Goal: Task Accomplishment & Management: Use online tool/utility

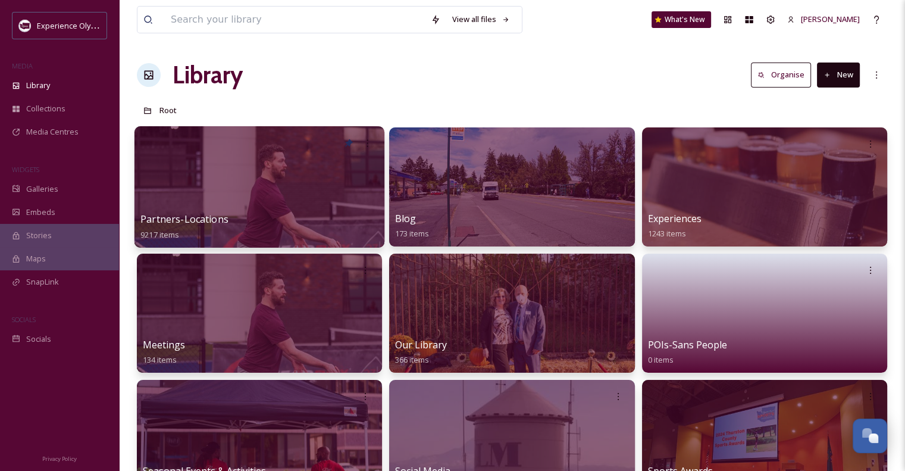
scroll to position [5332, 0]
click at [200, 221] on span "Partners-Locations" at bounding box center [184, 218] width 88 height 13
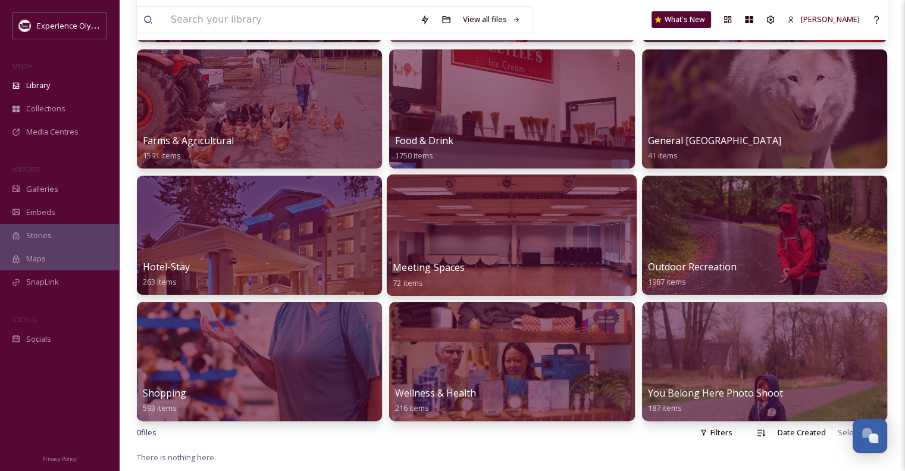
scroll to position [238, 0]
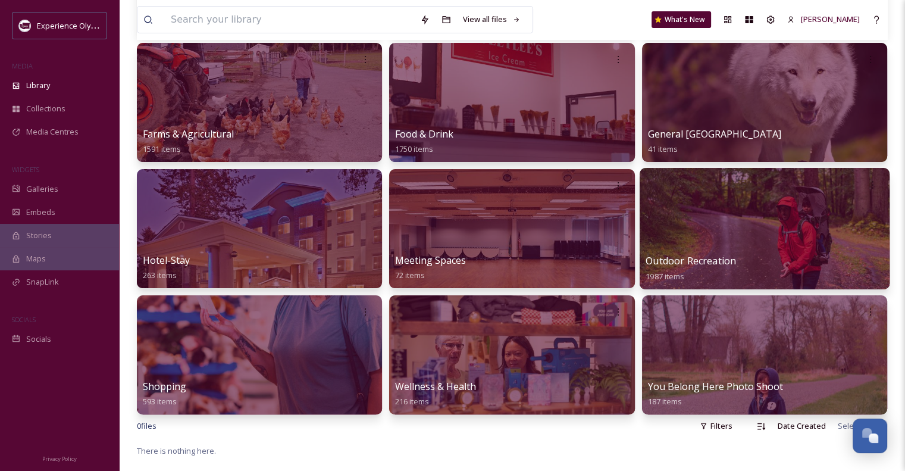
click at [676, 264] on span "Outdoor Recreation" at bounding box center [691, 260] width 90 height 13
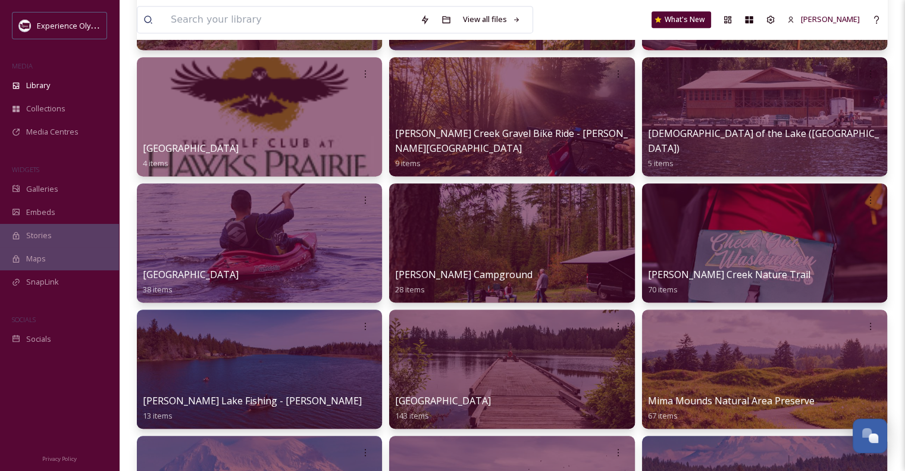
scroll to position [655, 0]
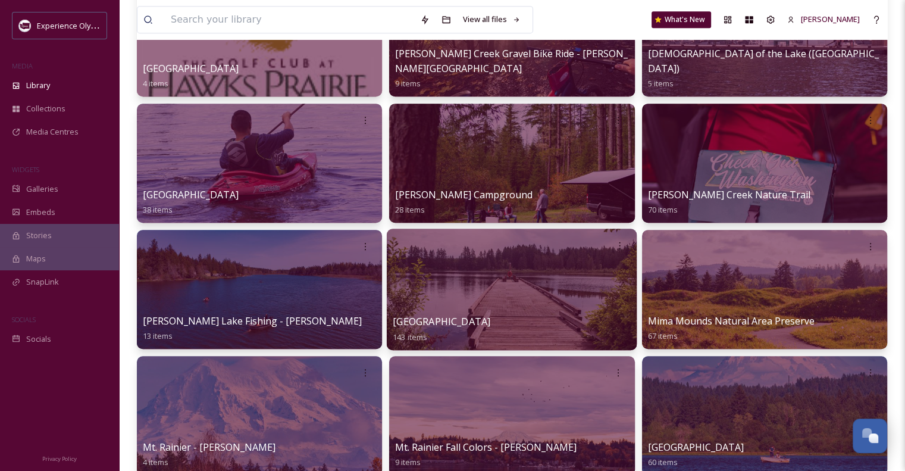
click at [483, 320] on span "[GEOGRAPHIC_DATA]" at bounding box center [442, 321] width 98 height 13
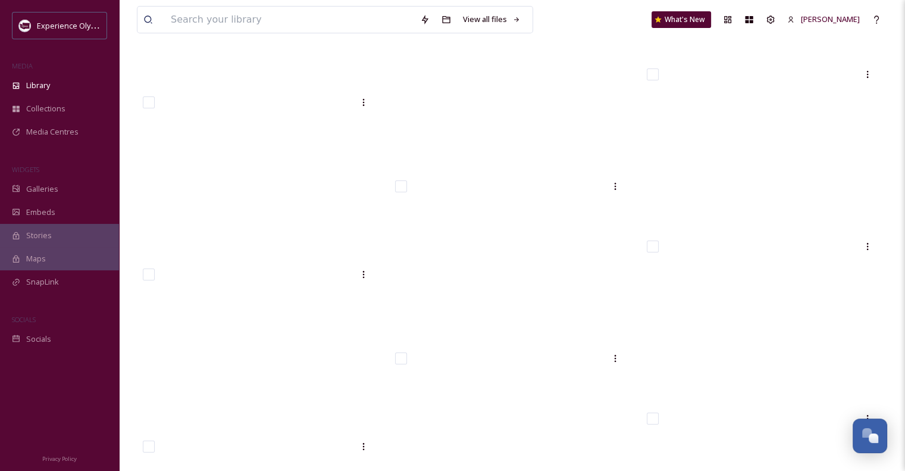
scroll to position [8747, 0]
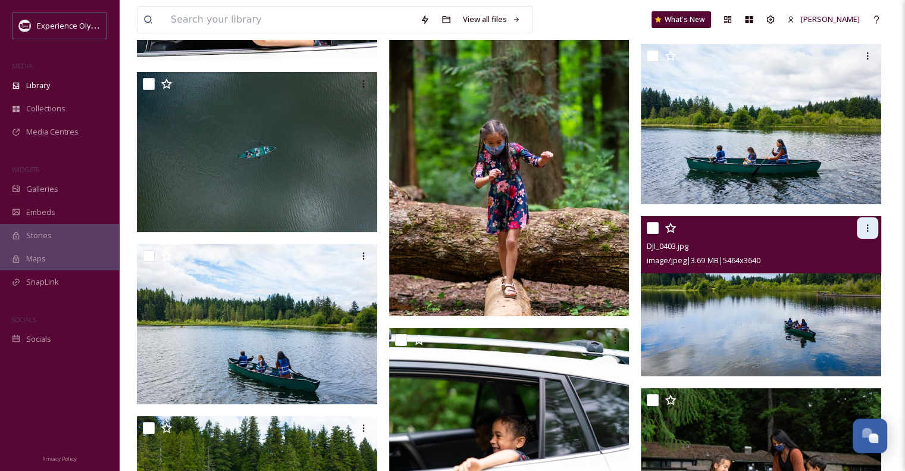
click at [868, 226] on icon at bounding box center [868, 228] width 10 height 10
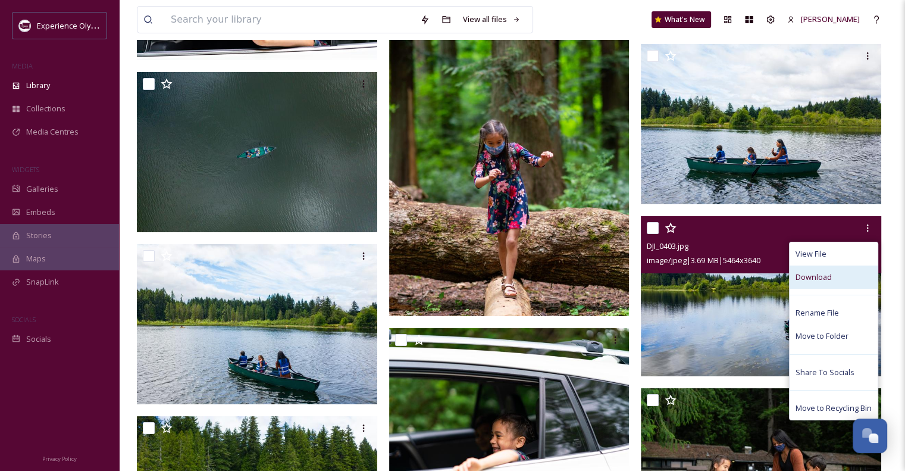
click at [802, 270] on div "Download" at bounding box center [834, 276] width 88 height 23
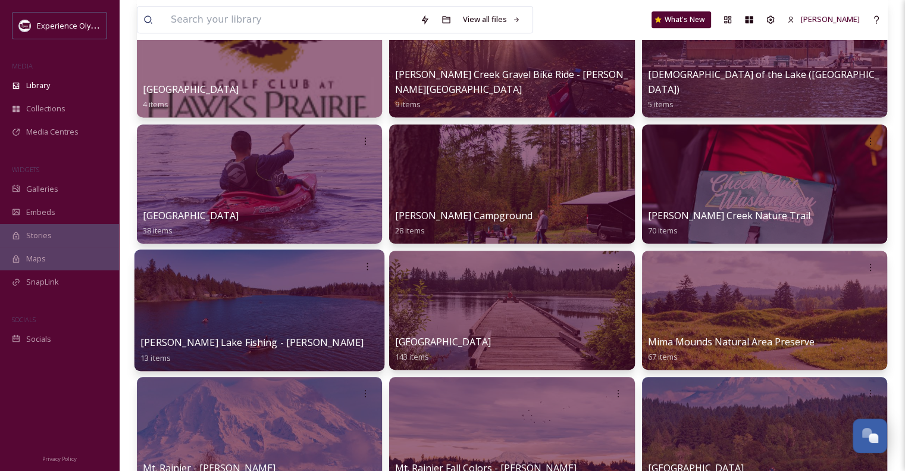
scroll to position [655, 0]
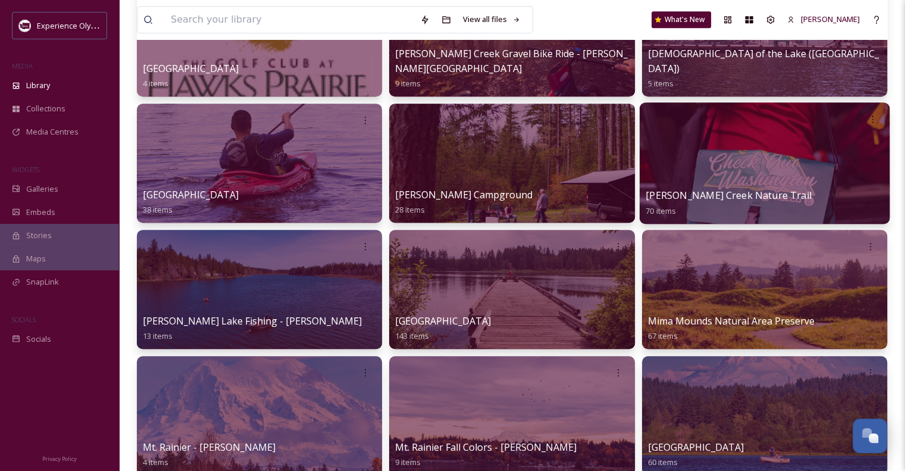
click at [681, 204] on div "[PERSON_NAME] Creek Nature Trail 70 items" at bounding box center [765, 203] width 238 height 30
click at [681, 194] on span "[PERSON_NAME] Creek Nature Trail" at bounding box center [728, 195] width 165 height 13
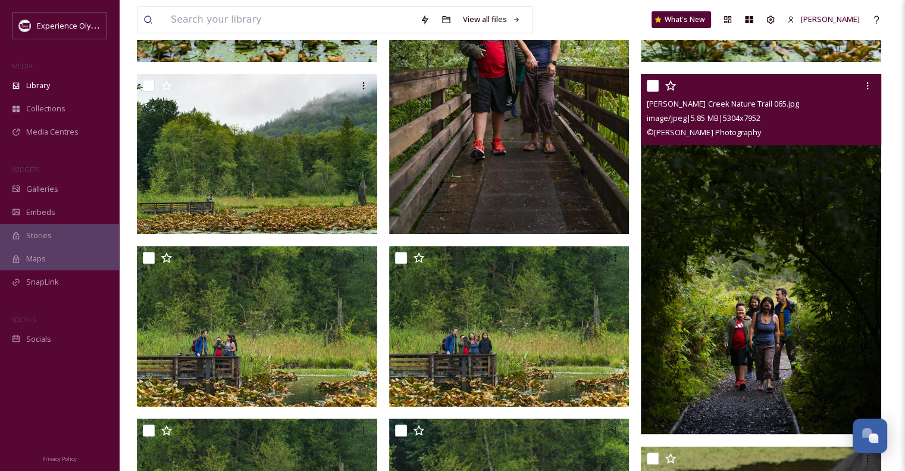
scroll to position [476, 0]
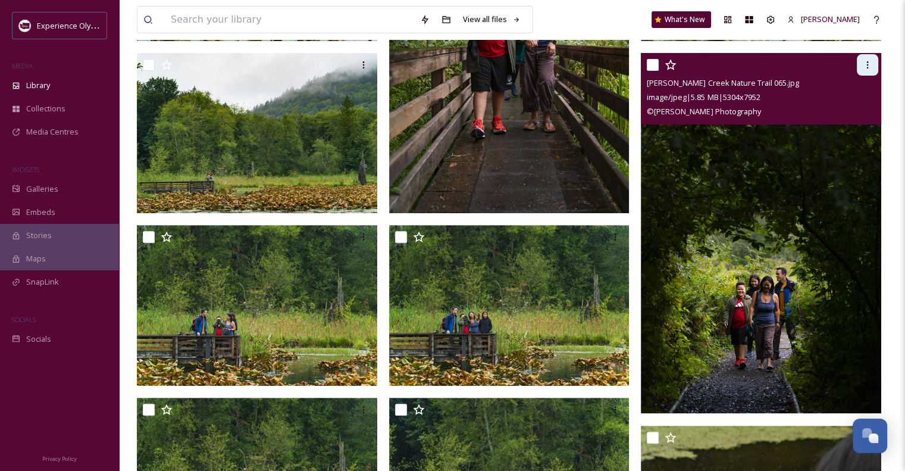
click at [869, 64] on icon at bounding box center [868, 65] width 10 height 10
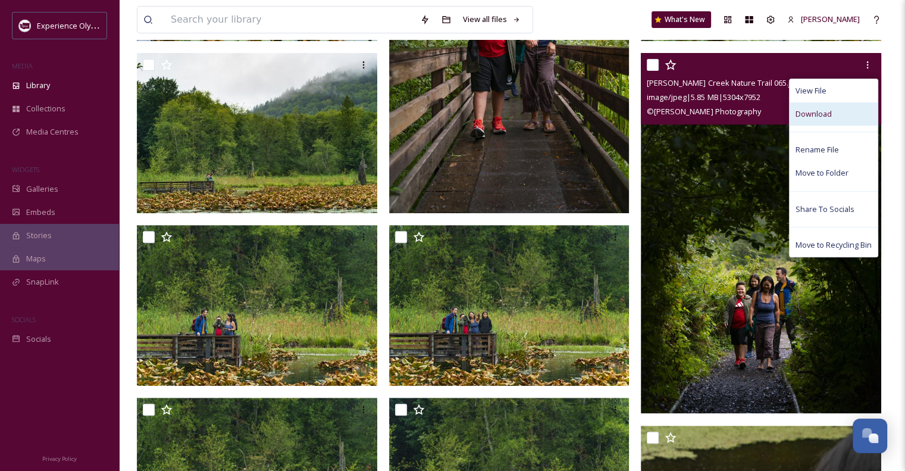
click at [832, 114] on div "Download" at bounding box center [834, 113] width 88 height 23
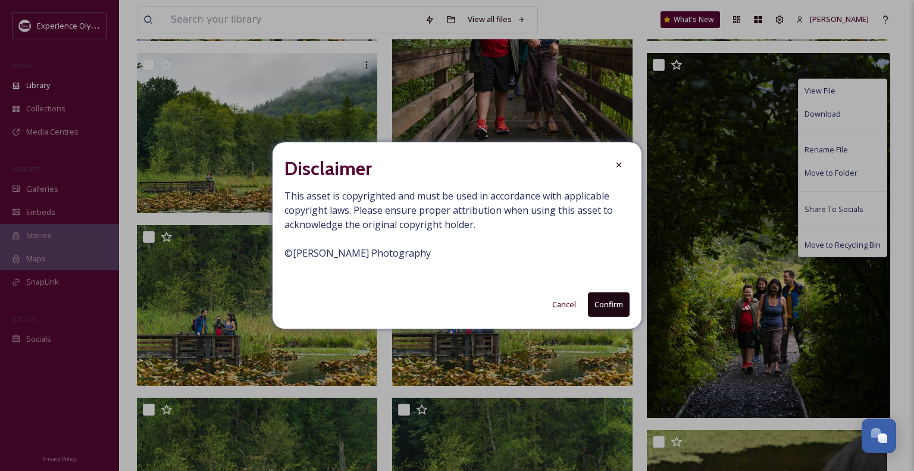
click at [608, 308] on button "Confirm" at bounding box center [609, 304] width 42 height 24
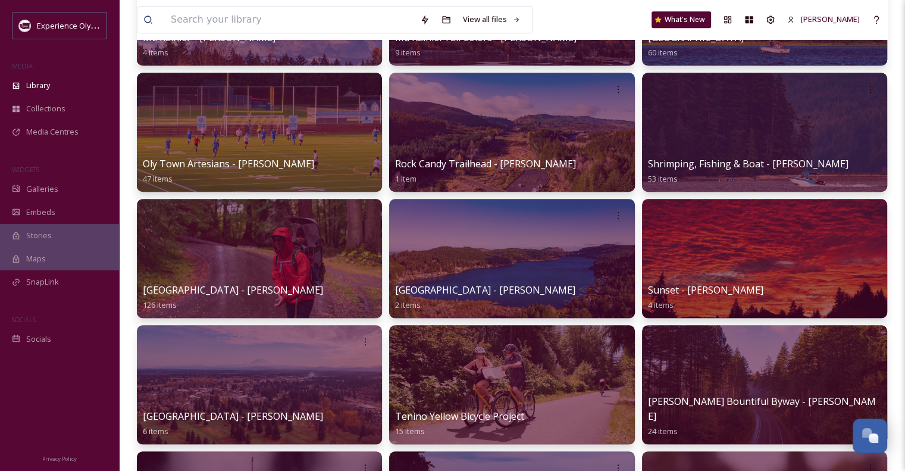
scroll to position [1071, 0]
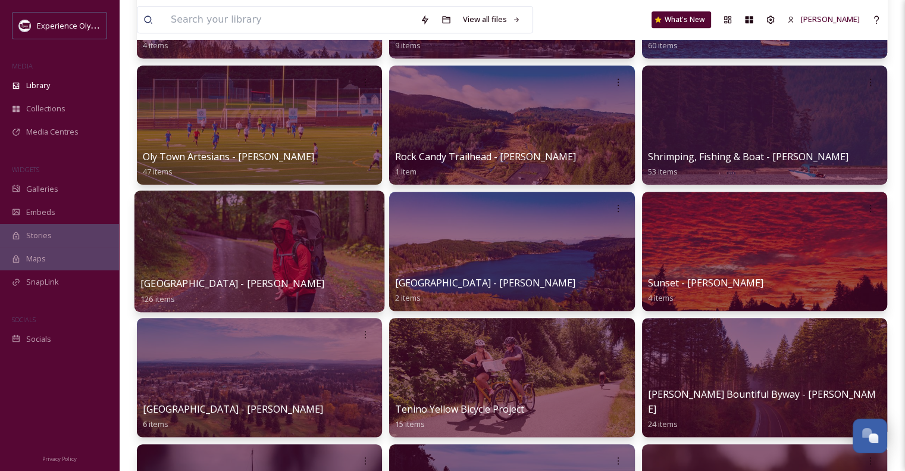
click at [231, 285] on span "[GEOGRAPHIC_DATA] - [PERSON_NAME]" at bounding box center [232, 283] width 184 height 13
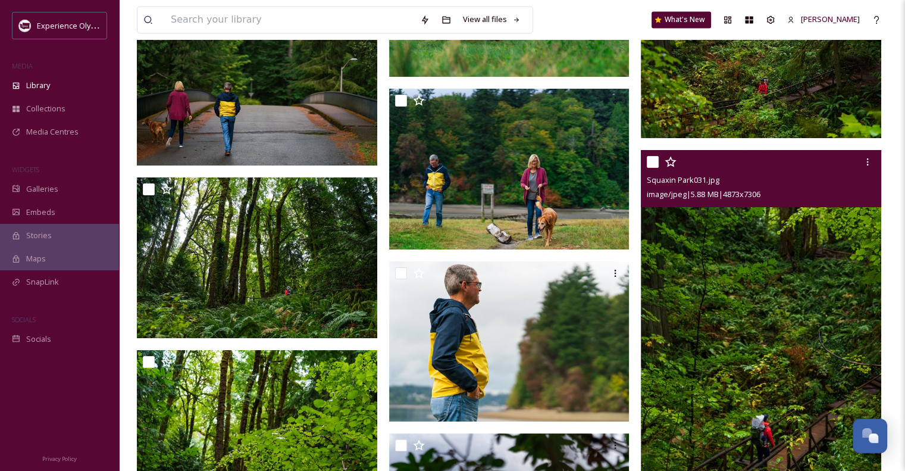
scroll to position [6546, 0]
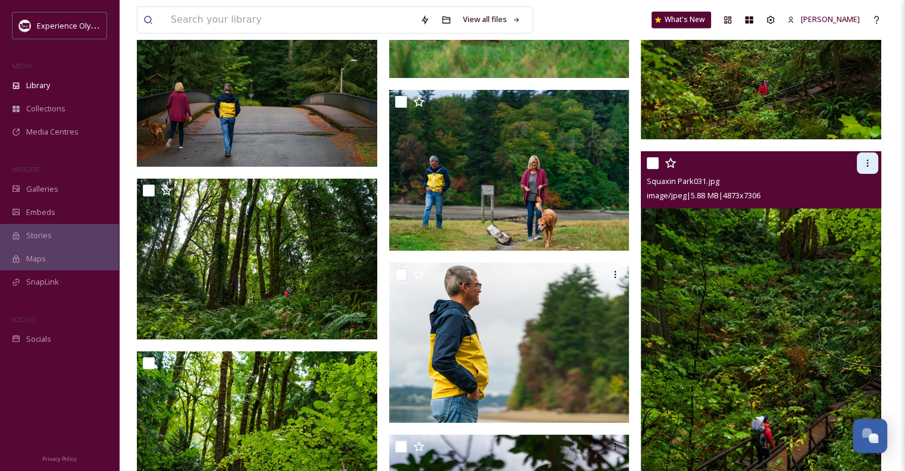
click at [874, 165] on div at bounding box center [867, 162] width 21 height 21
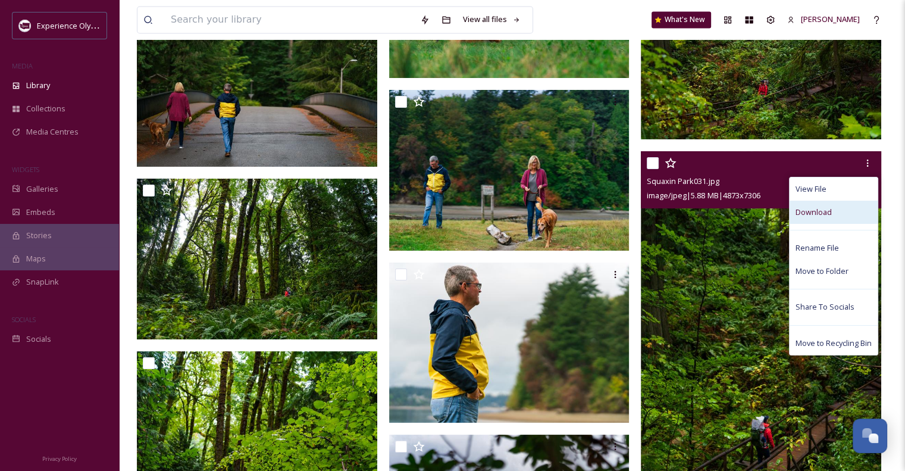
click at [818, 216] on span "Download" at bounding box center [814, 211] width 36 height 11
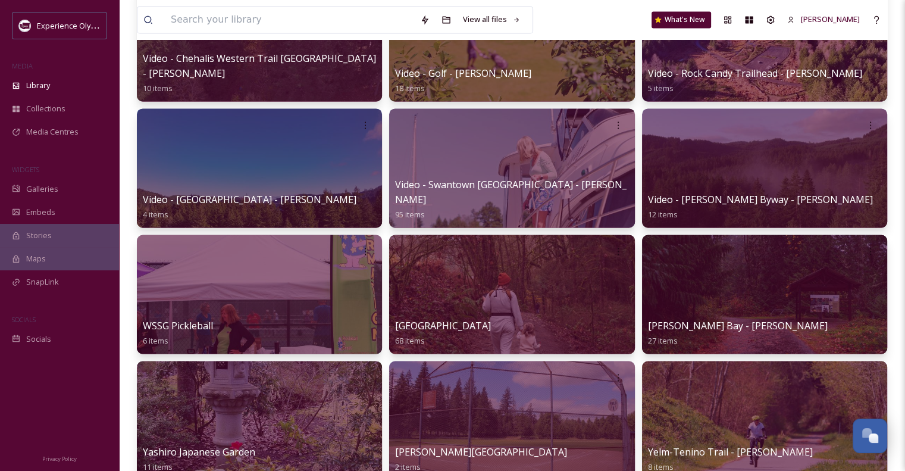
scroll to position [1845, 0]
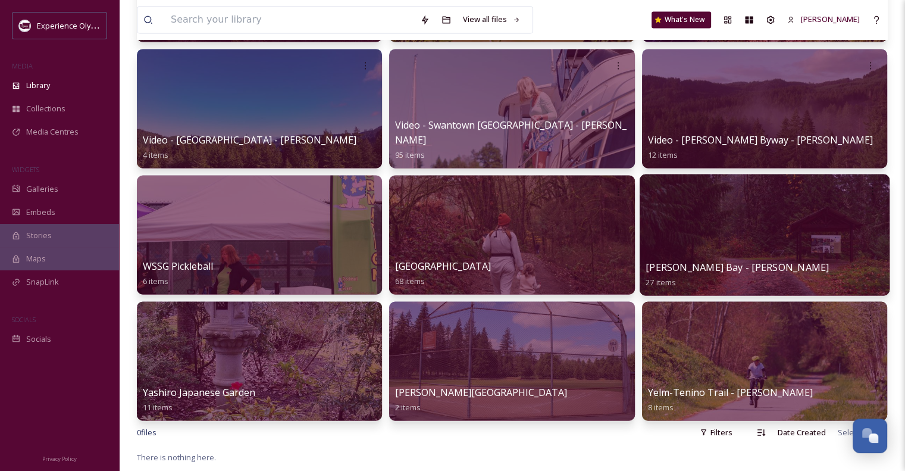
click at [685, 268] on span "[PERSON_NAME] Bay - [PERSON_NAME]" at bounding box center [737, 266] width 183 height 13
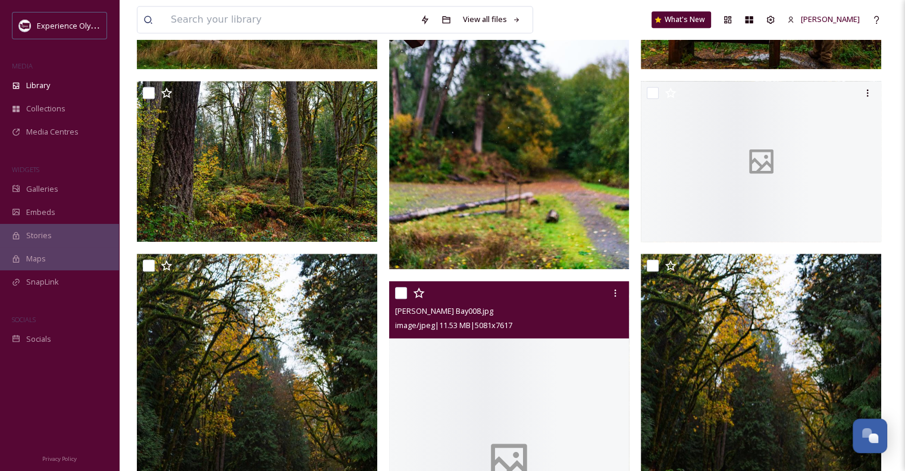
scroll to position [1428, 0]
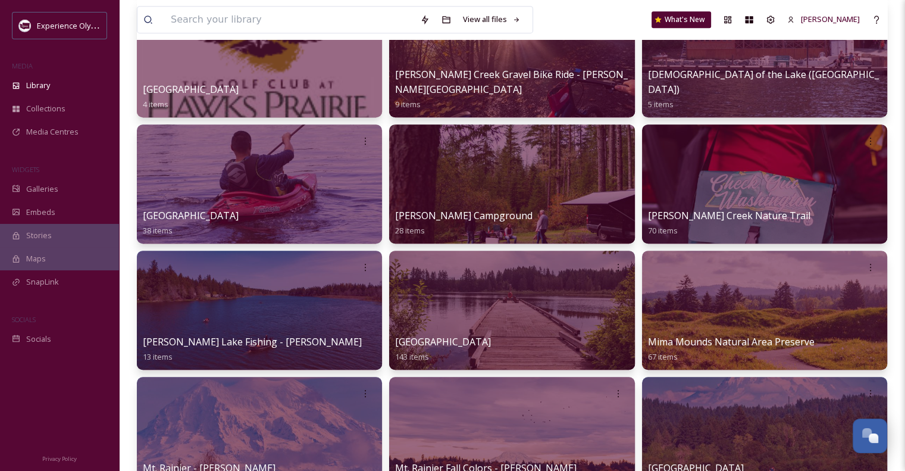
scroll to position [655, 0]
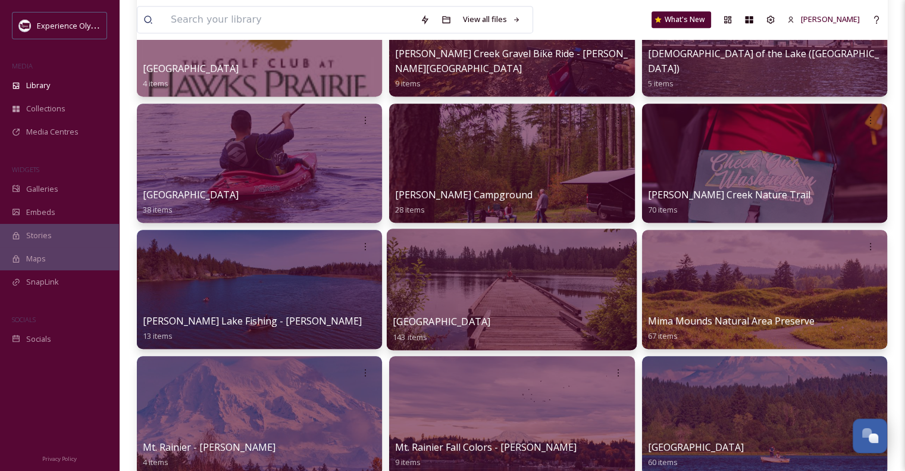
click at [461, 321] on span "[GEOGRAPHIC_DATA]" at bounding box center [442, 321] width 98 height 13
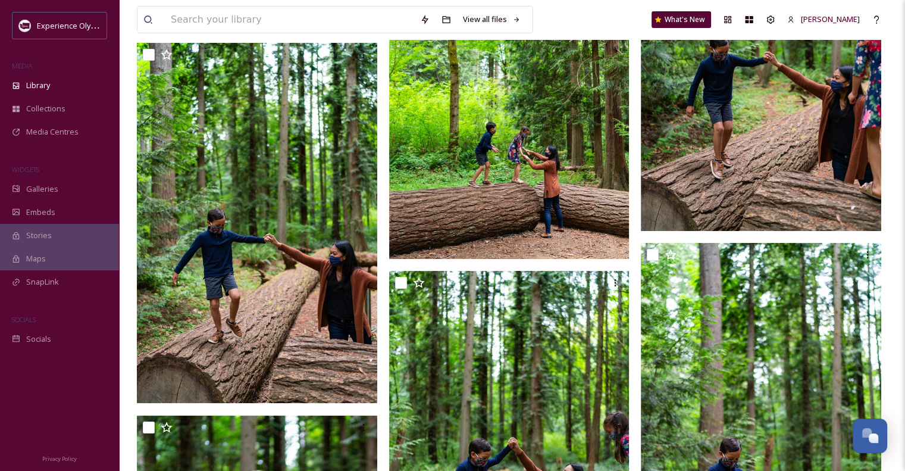
scroll to position [4330, 0]
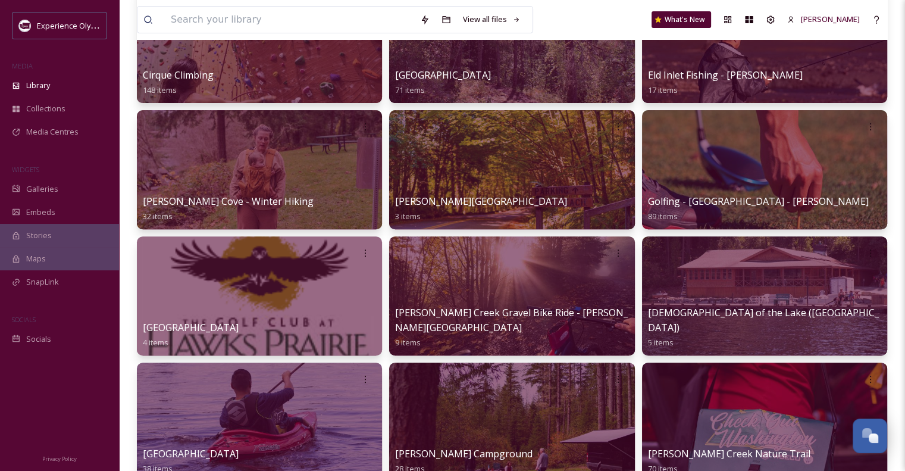
scroll to position [476, 0]
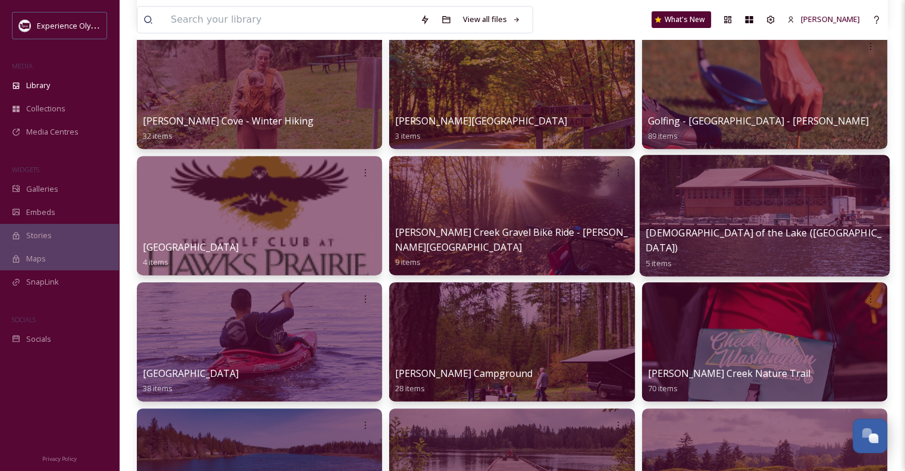
click at [719, 250] on span "[DEMOGRAPHIC_DATA] of the Lake ([GEOGRAPHIC_DATA])" at bounding box center [764, 240] width 236 height 29
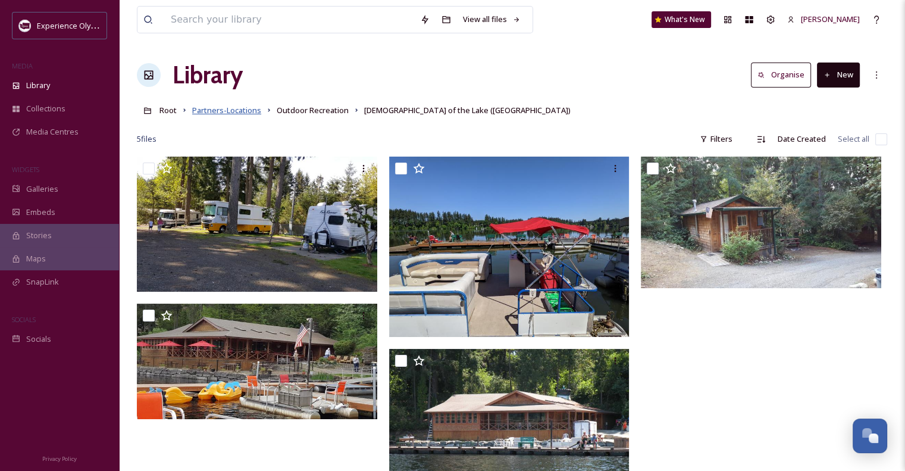
click at [206, 109] on span "Partners-Locations" at bounding box center [226, 110] width 69 height 11
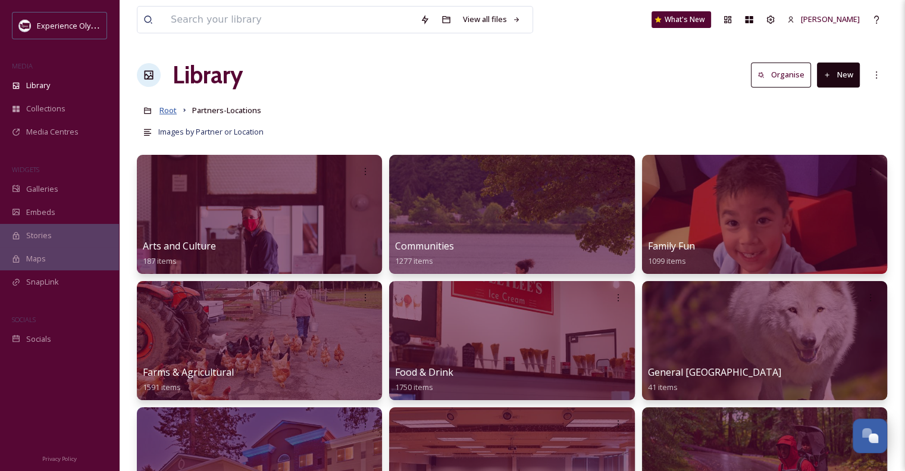
click at [168, 108] on span "Root" at bounding box center [167, 110] width 17 height 11
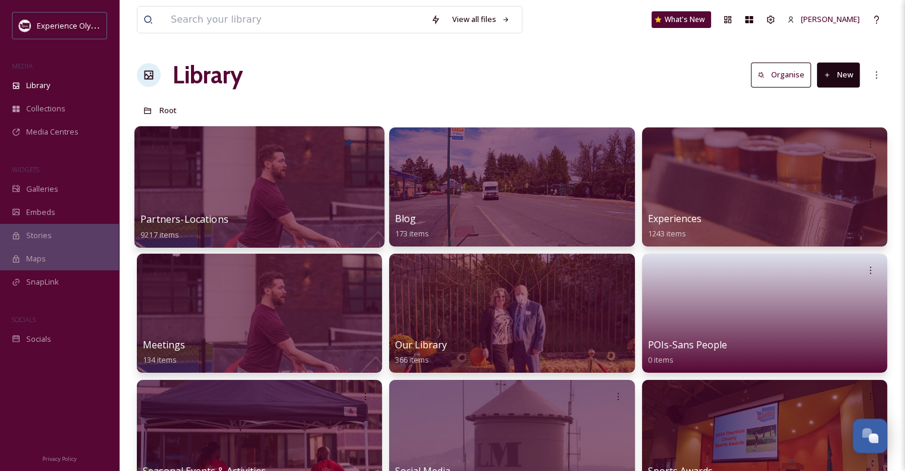
click at [202, 216] on span "Partners-Locations" at bounding box center [184, 218] width 88 height 13
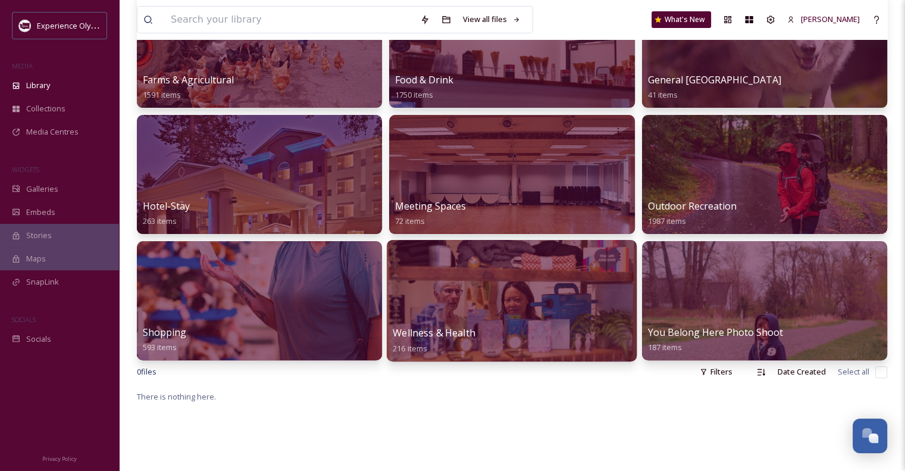
scroll to position [298, 0]
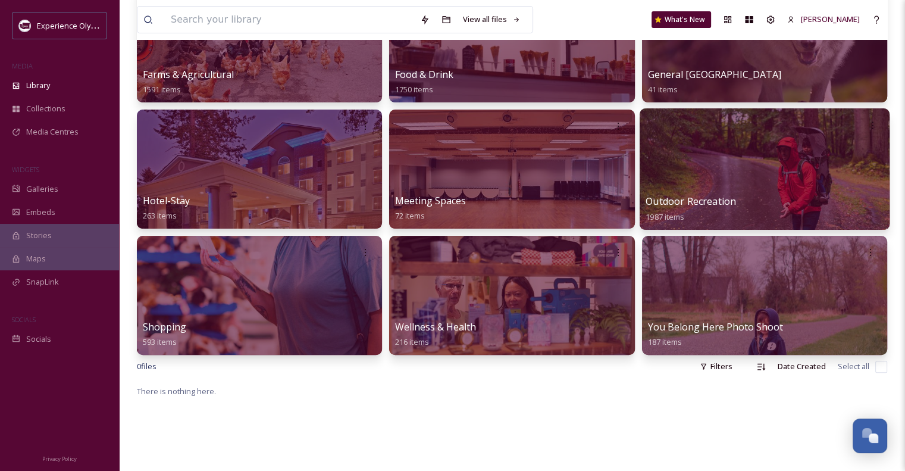
click at [683, 199] on span "Outdoor Recreation" at bounding box center [691, 201] width 90 height 13
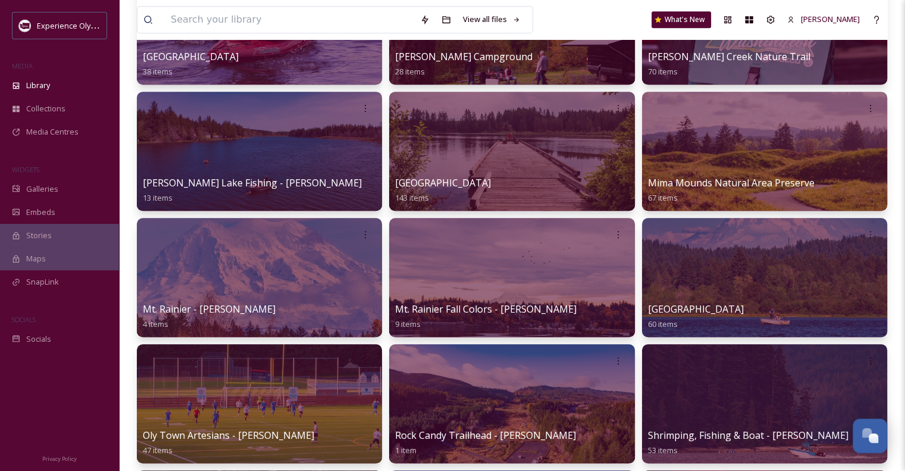
scroll to position [833, 0]
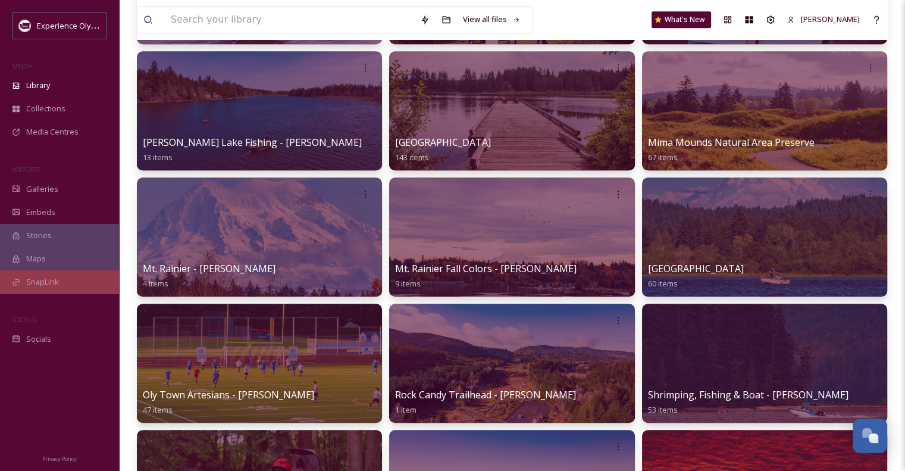
click at [46, 276] on span "SnapLink" at bounding box center [42, 281] width 33 height 11
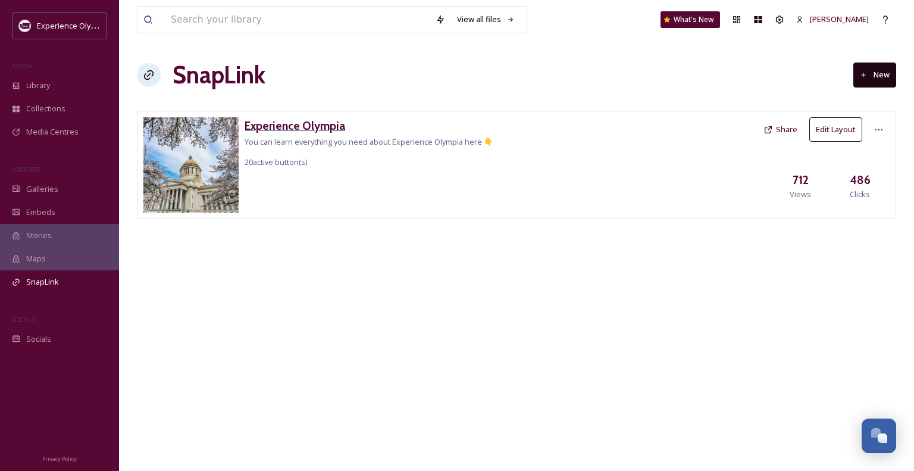
click at [281, 127] on h3 "Experience Olympia" at bounding box center [369, 125] width 249 height 17
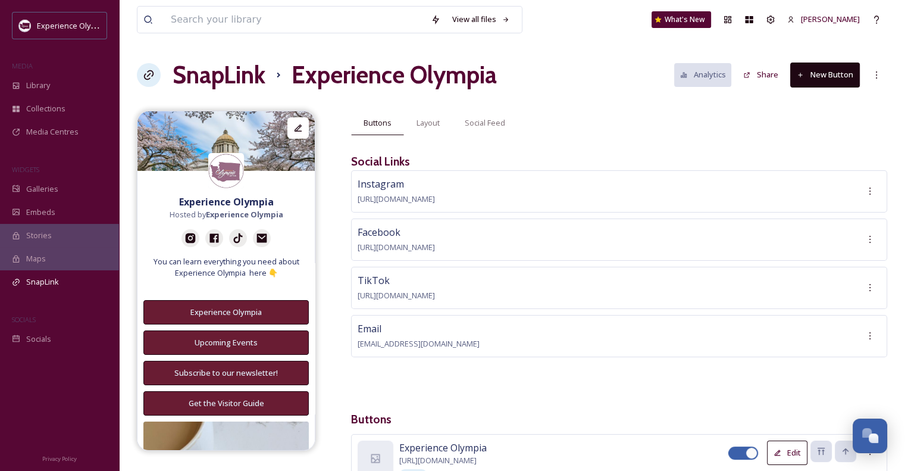
click at [841, 79] on button "New Button" at bounding box center [825, 74] width 70 height 24
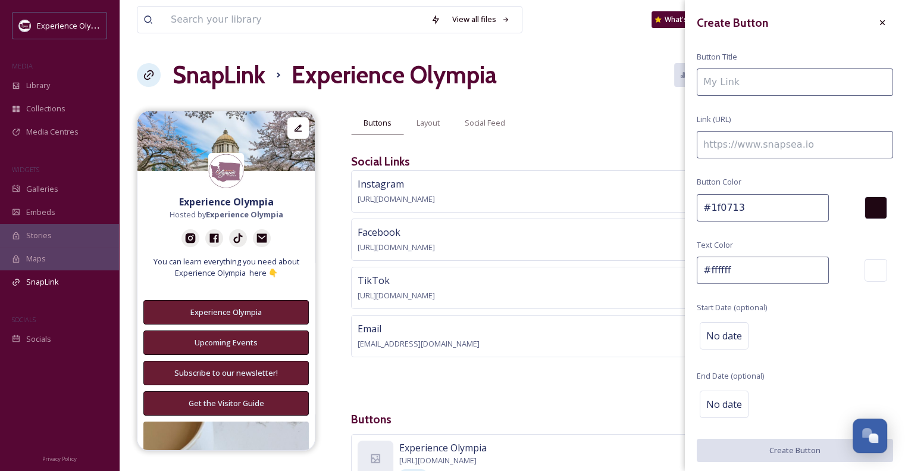
click at [771, 83] on input at bounding box center [795, 81] width 196 height 27
paste input "[URL][DOMAIN_NAME]"
type input "[URL][DOMAIN_NAME]"
click at [785, 151] on input at bounding box center [795, 144] width 196 height 27
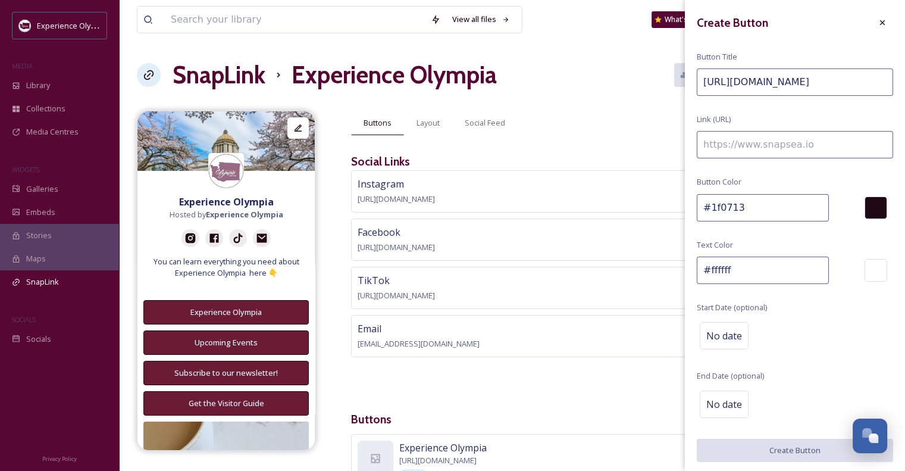
scroll to position [0, 0]
paste input "[URL][DOMAIN_NAME]"
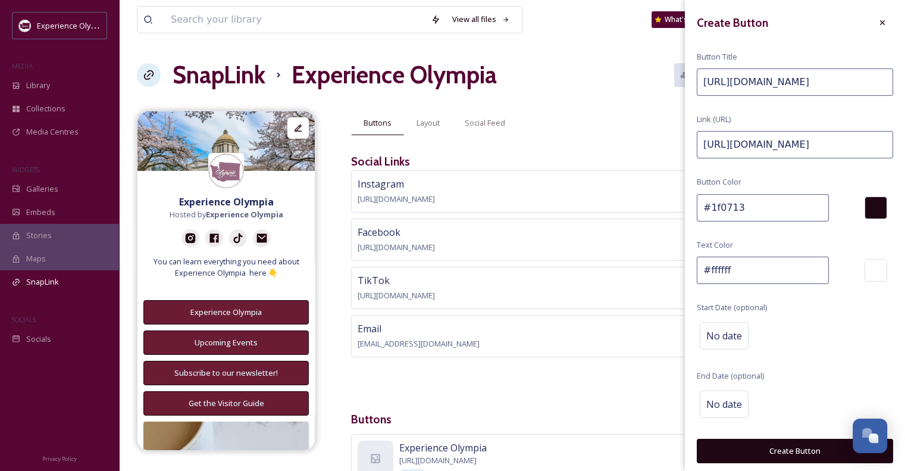
type input "[URL][DOMAIN_NAME]"
click at [790, 84] on input "[URL][DOMAIN_NAME]" at bounding box center [795, 81] width 196 height 27
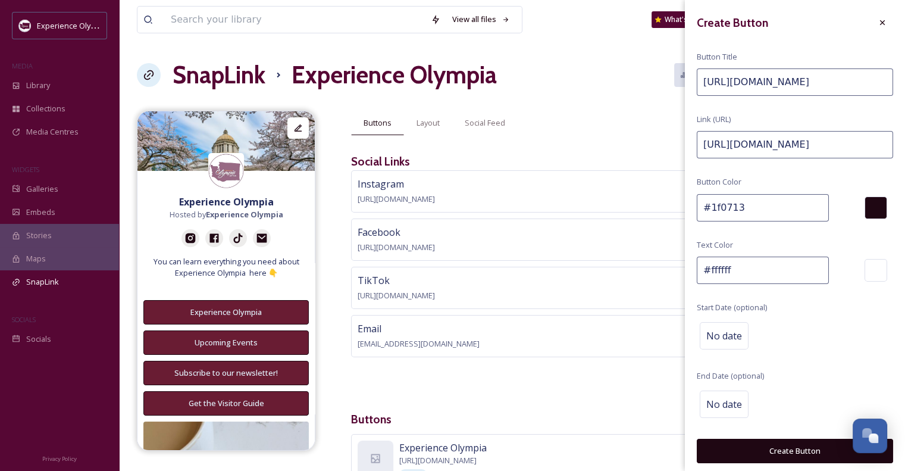
click at [790, 84] on input "[URL][DOMAIN_NAME]" at bounding box center [795, 81] width 196 height 27
type input "B"
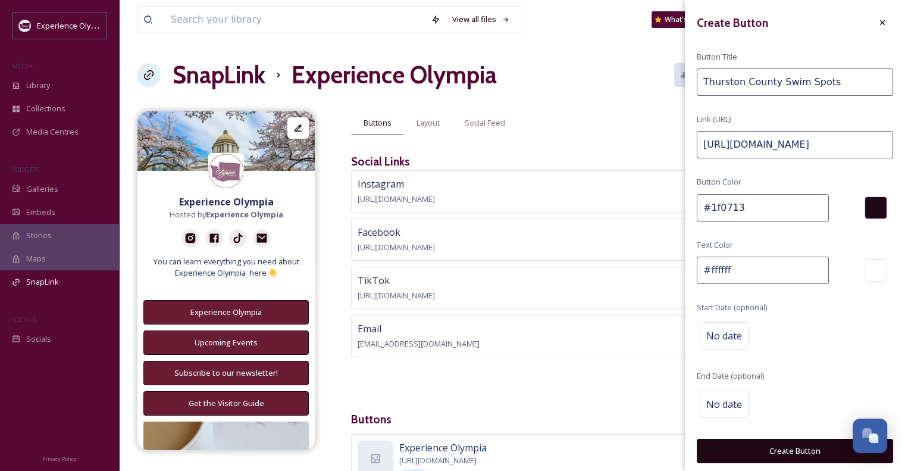
type input "Thurston County Swim Spots"
drag, startPoint x: 755, startPoint y: 207, endPoint x: 709, endPoint y: 206, distance: 45.8
click at [709, 206] on input "#1f0713" at bounding box center [763, 207] width 132 height 27
paste input "691c3"
type input "#691c33"
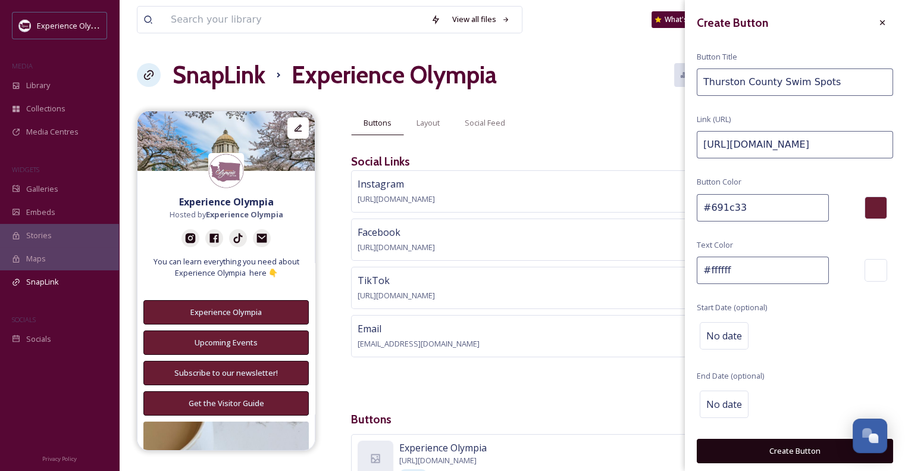
click at [814, 449] on button "Create Button" at bounding box center [795, 451] width 196 height 24
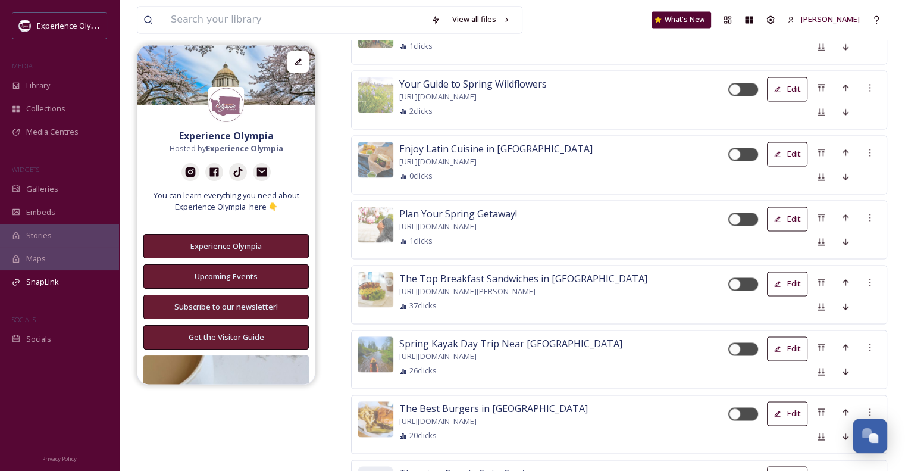
scroll to position [1829, 0]
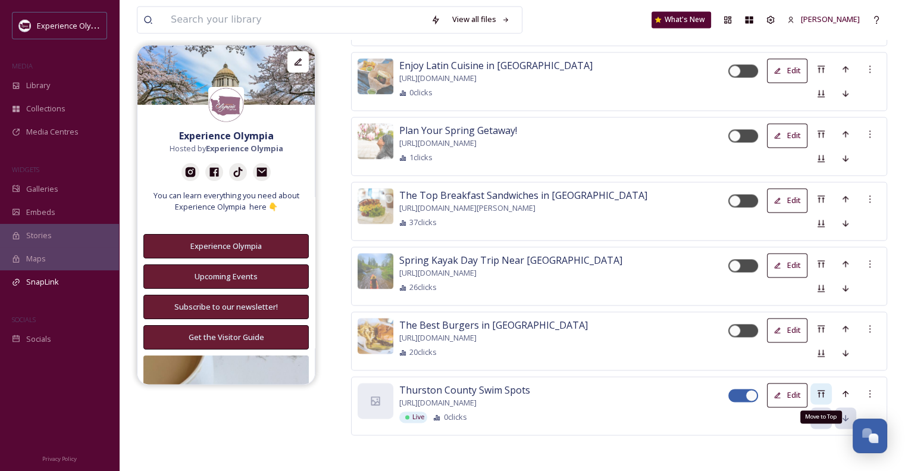
click at [821, 391] on icon at bounding box center [821, 394] width 10 height 10
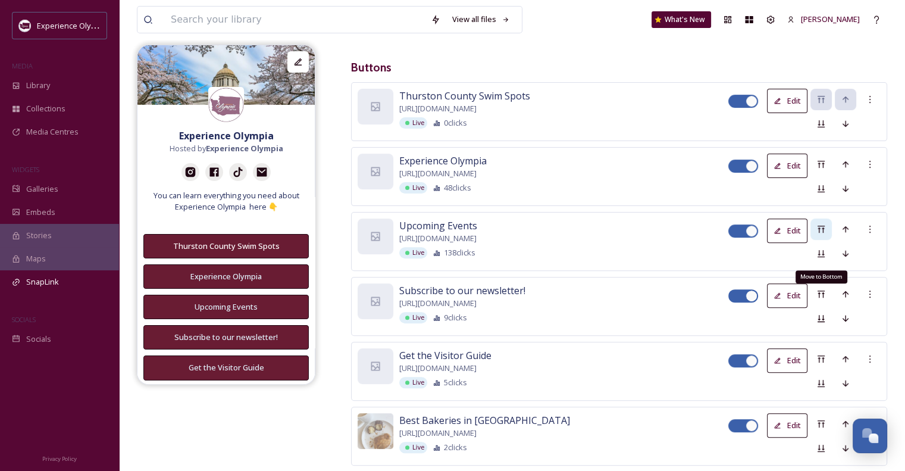
scroll to position [353, 0]
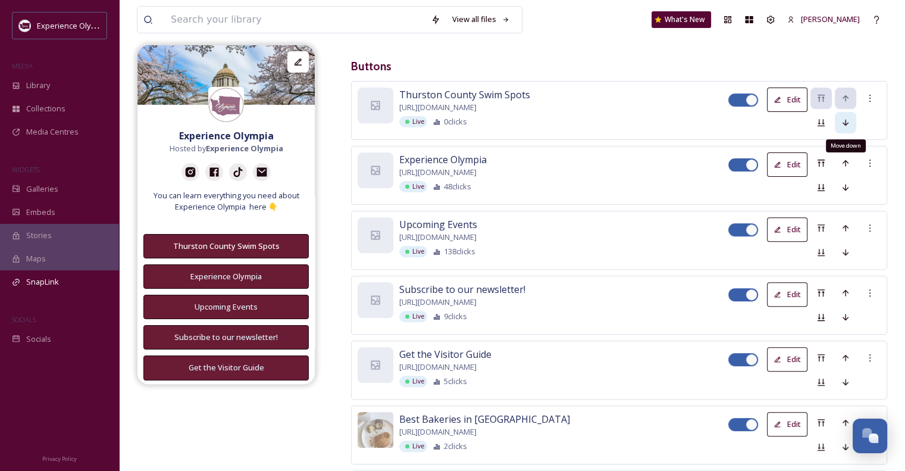
click at [844, 121] on icon at bounding box center [846, 122] width 6 height 7
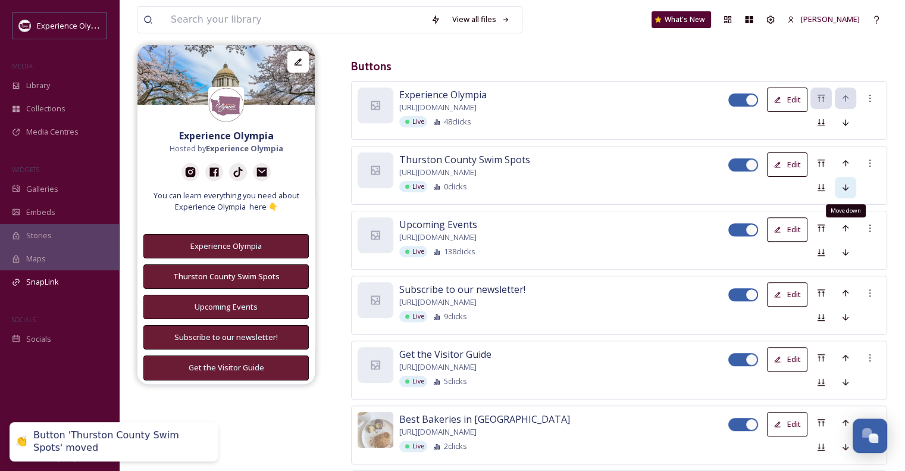
click at [845, 183] on icon at bounding box center [846, 188] width 10 height 10
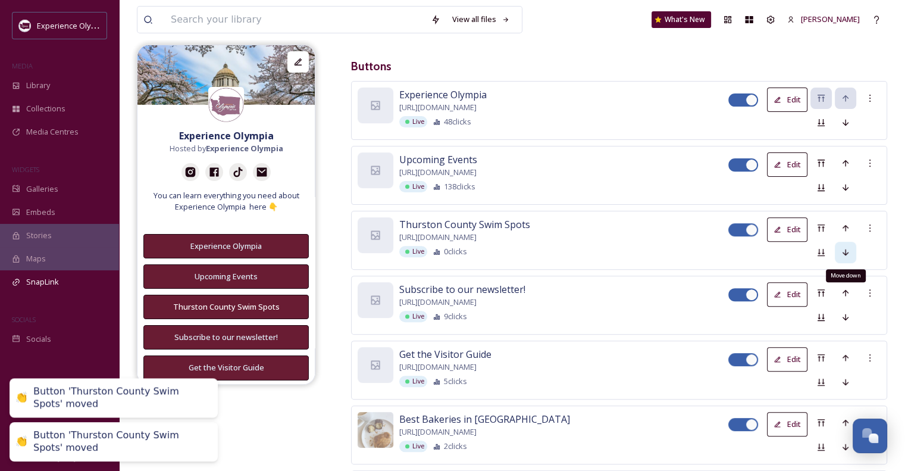
click at [842, 249] on icon at bounding box center [846, 253] width 10 height 10
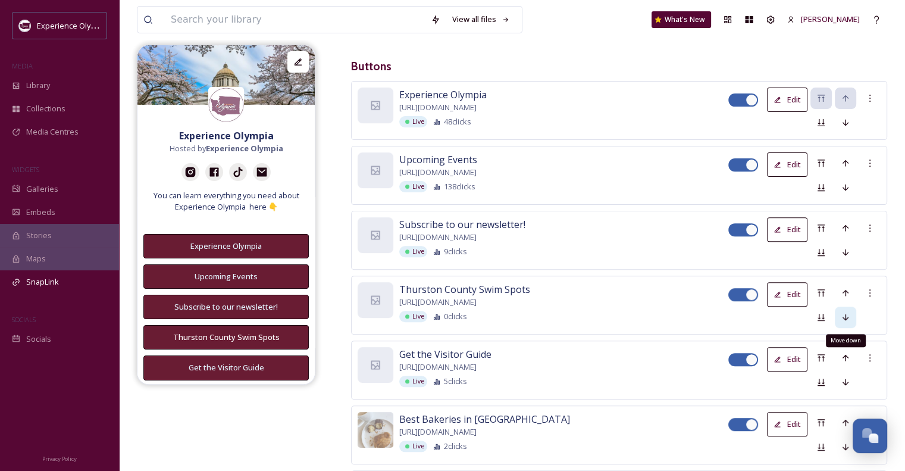
click at [843, 312] on icon at bounding box center [846, 317] width 10 height 10
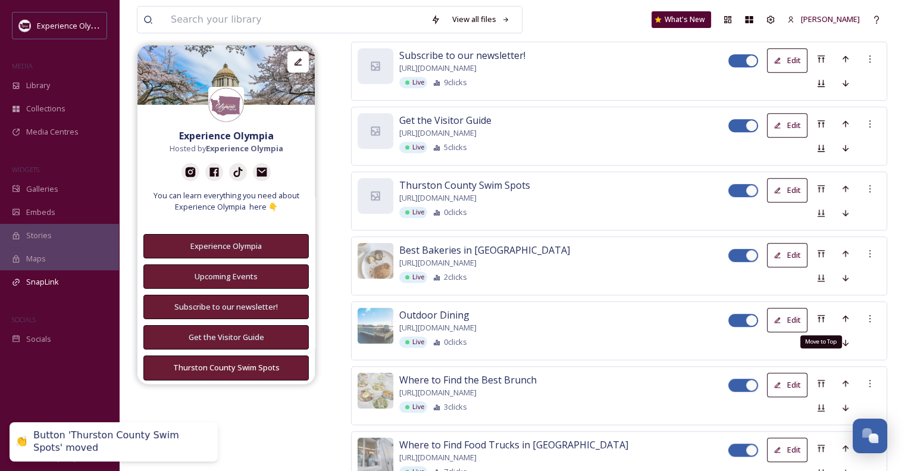
scroll to position [531, 0]
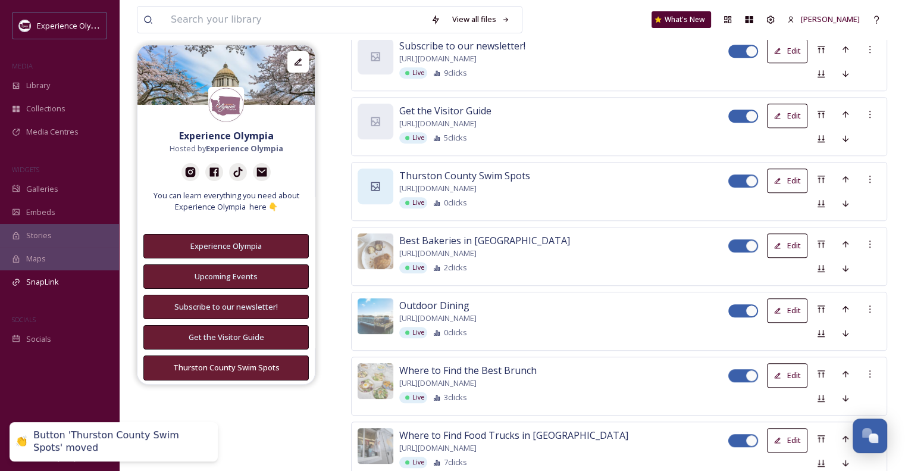
click at [380, 189] on div at bounding box center [376, 186] width 36 height 36
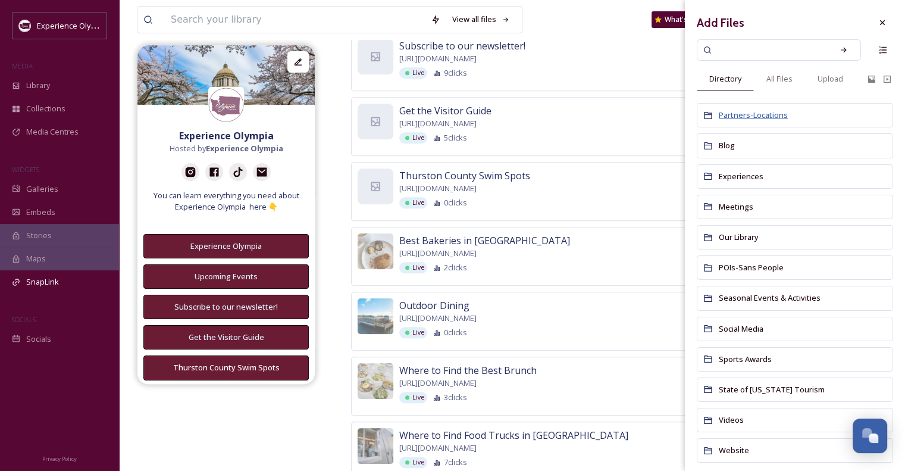
click at [770, 114] on span "Partners-Locations" at bounding box center [753, 114] width 69 height 11
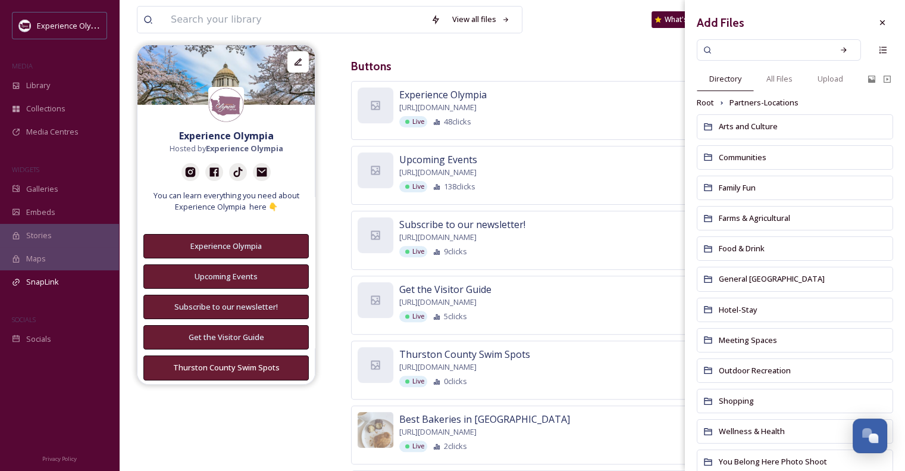
scroll to position [29, 0]
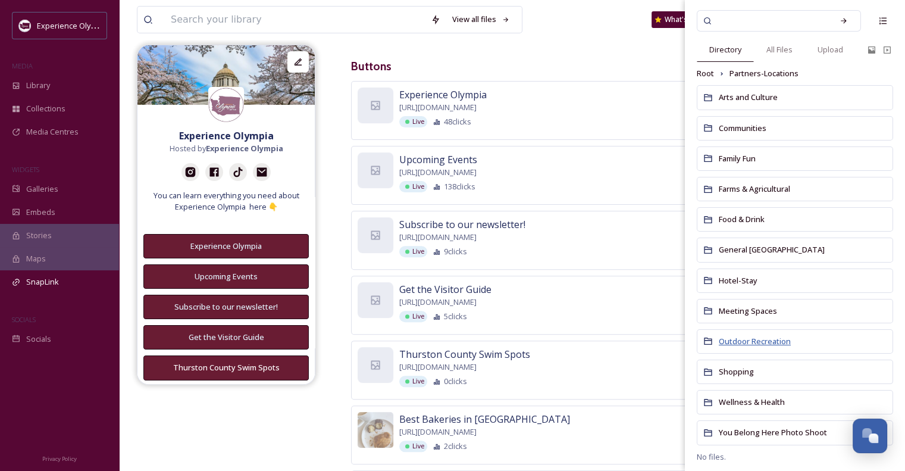
click at [744, 340] on span "Outdoor Recreation" at bounding box center [755, 341] width 72 height 11
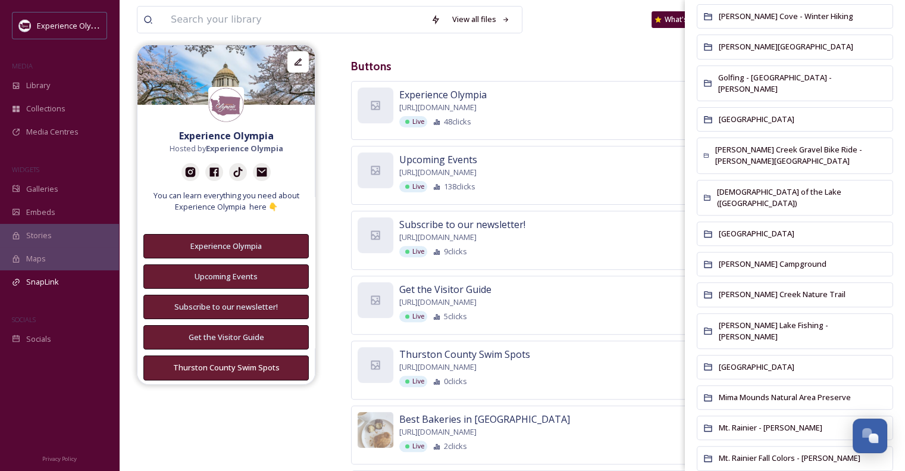
scroll to position [417, 0]
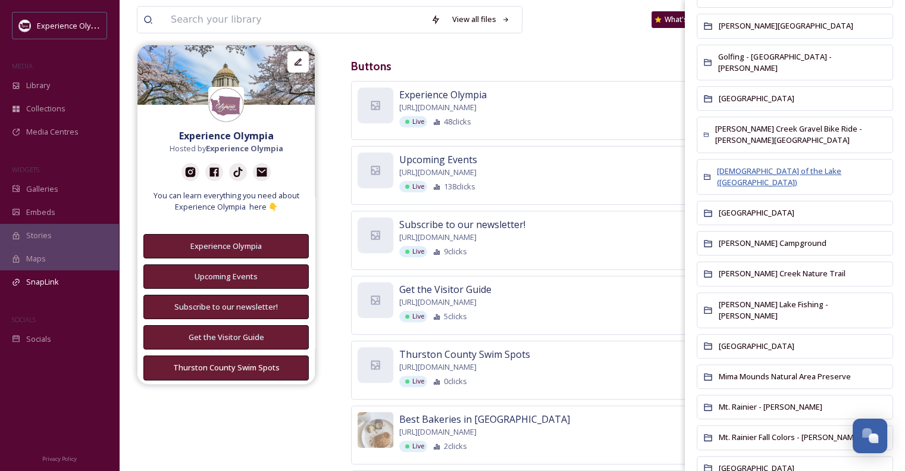
click at [766, 181] on span "[DEMOGRAPHIC_DATA] of the Lake ([GEOGRAPHIC_DATA])" at bounding box center [779, 176] width 124 height 22
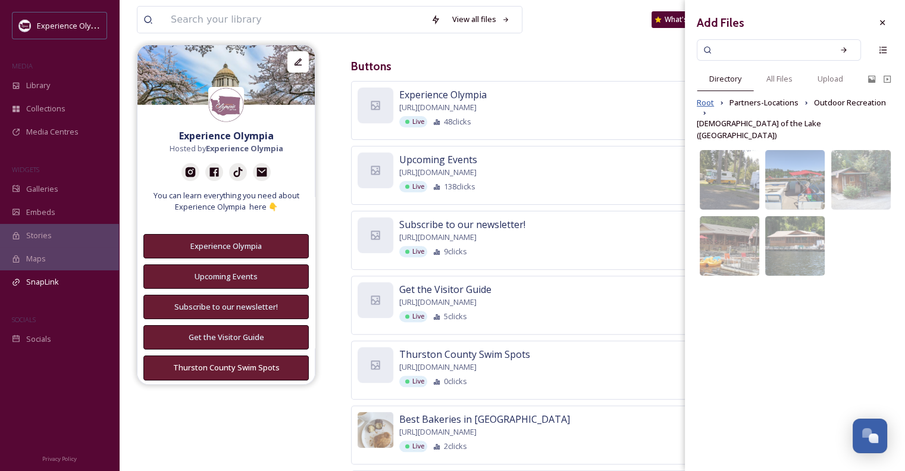
click at [697, 102] on span "Root" at bounding box center [705, 102] width 17 height 11
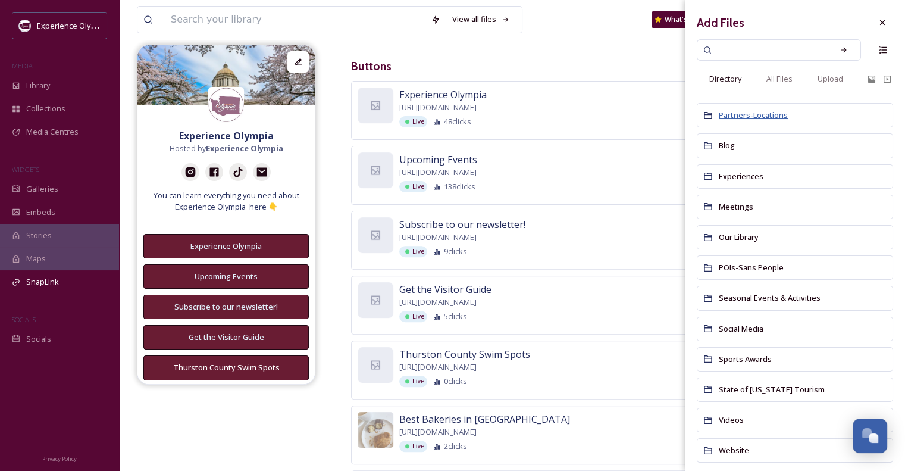
click at [752, 113] on span "Partners-Locations" at bounding box center [753, 114] width 69 height 11
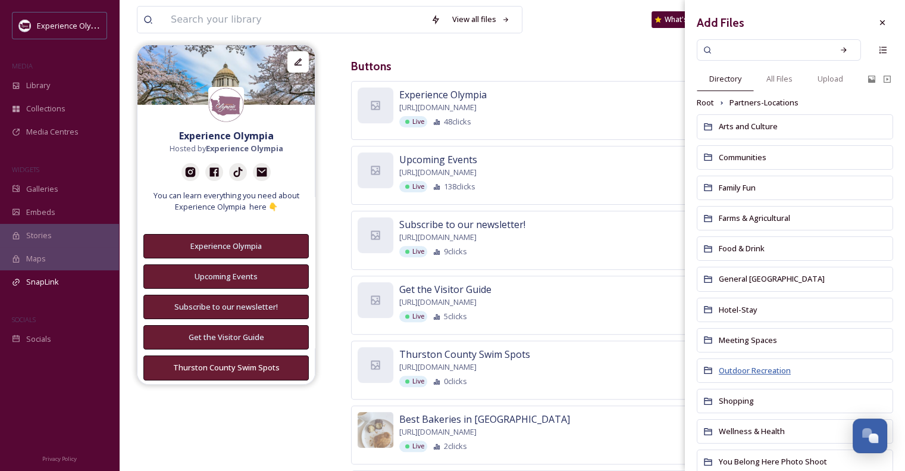
click at [739, 365] on span "Outdoor Recreation" at bounding box center [755, 370] width 72 height 11
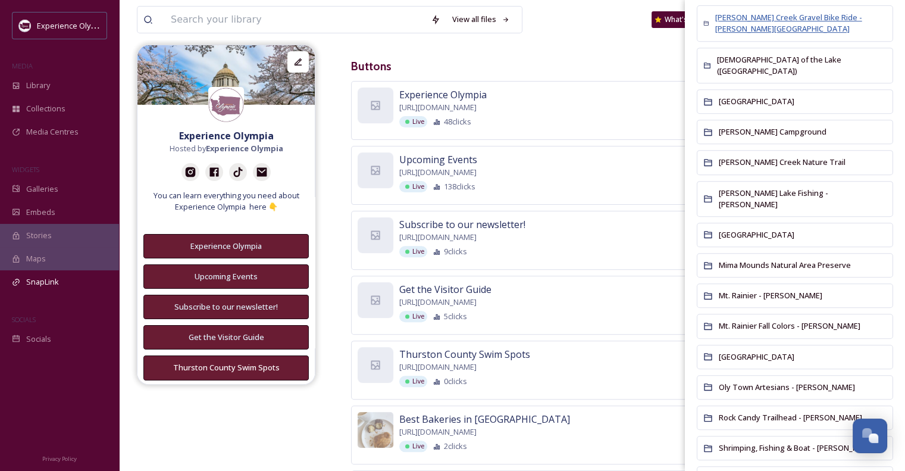
scroll to position [536, 0]
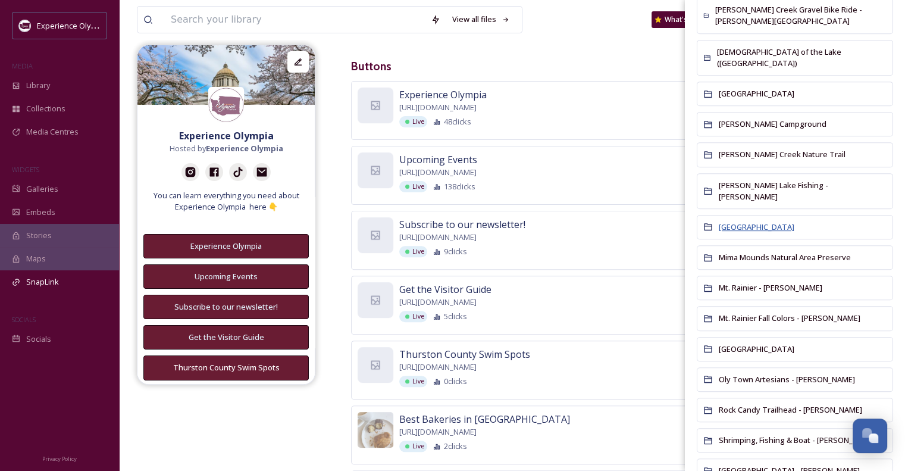
click at [782, 221] on span "[GEOGRAPHIC_DATA]" at bounding box center [757, 226] width 76 height 11
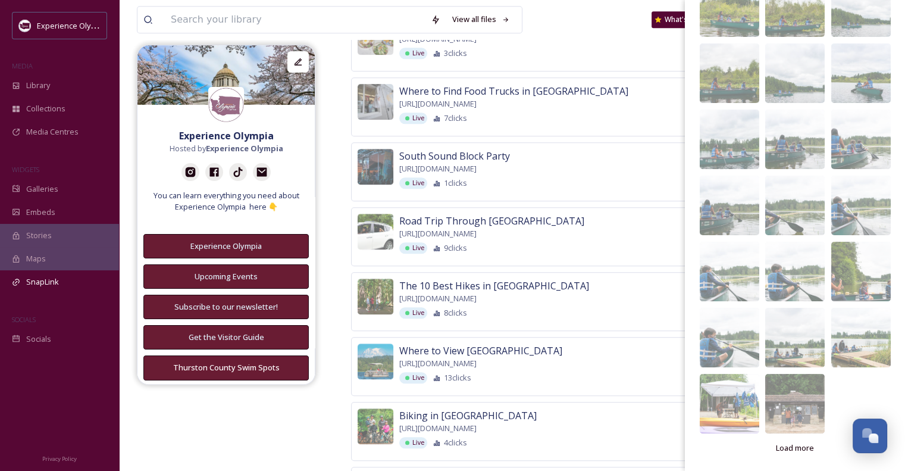
scroll to position [948, 0]
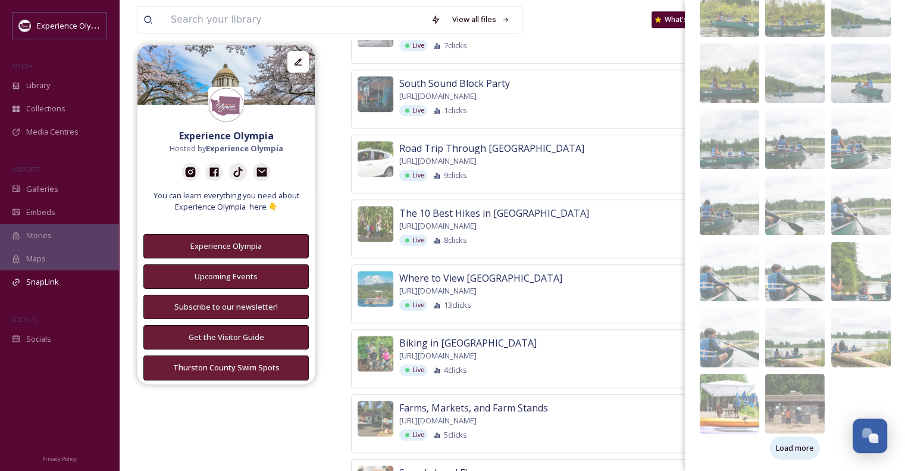
click at [798, 443] on span "Load more" at bounding box center [795, 447] width 38 height 11
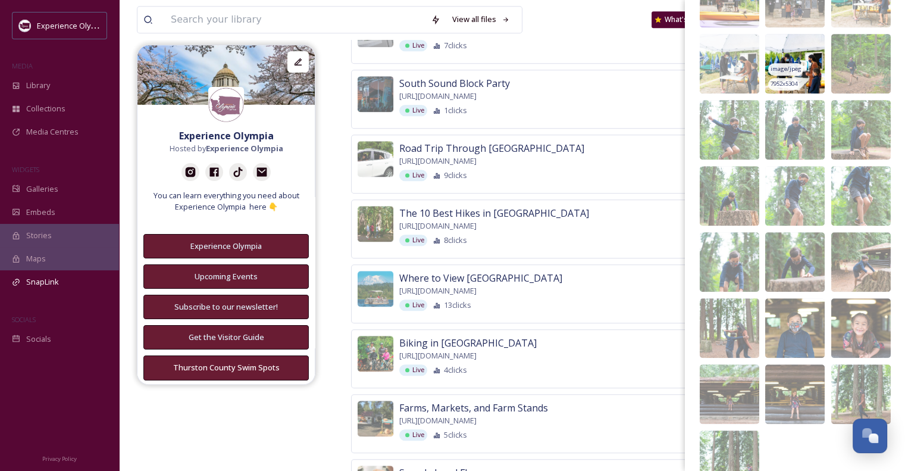
scroll to position [614, 0]
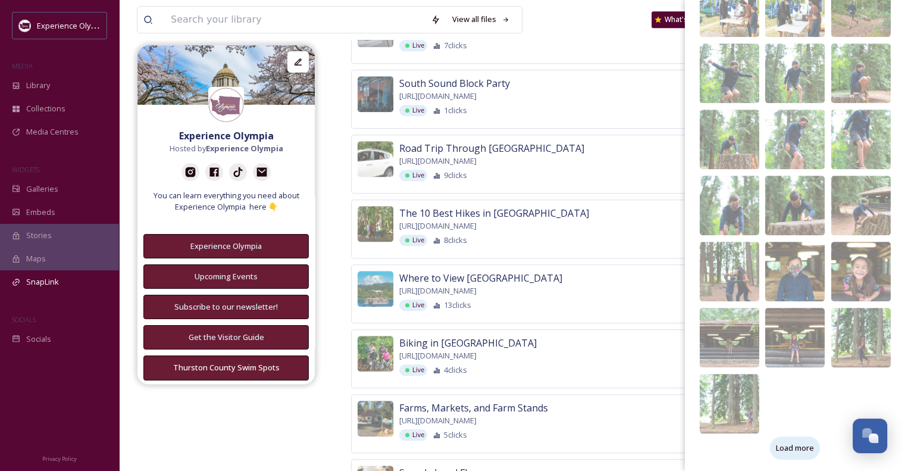
click at [787, 444] on span "Load more" at bounding box center [795, 447] width 38 height 11
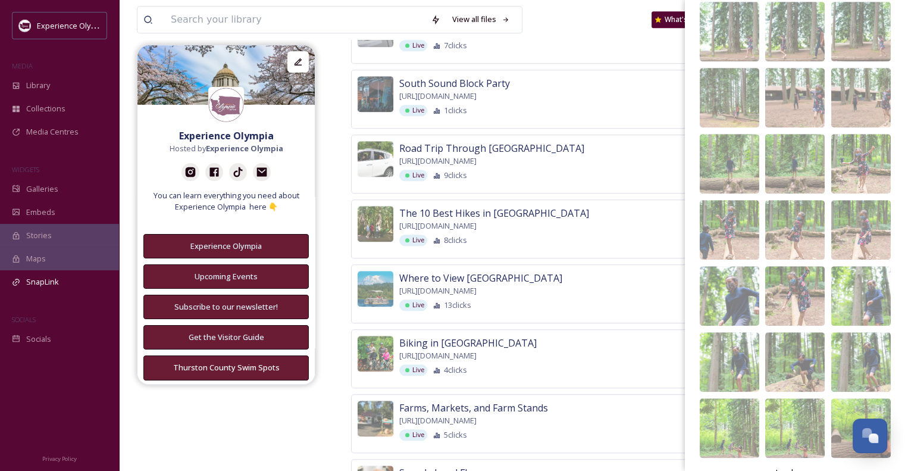
scroll to position [1010, 0]
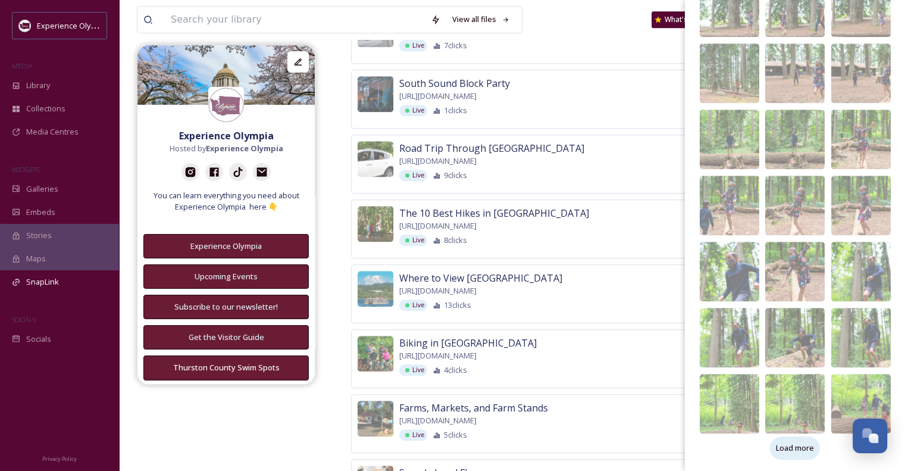
click at [794, 449] on span "Load more" at bounding box center [795, 447] width 38 height 11
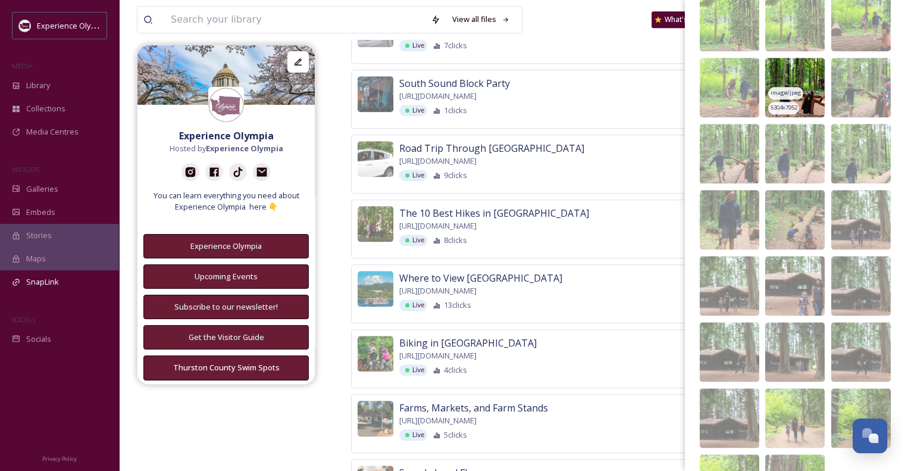
scroll to position [1473, 0]
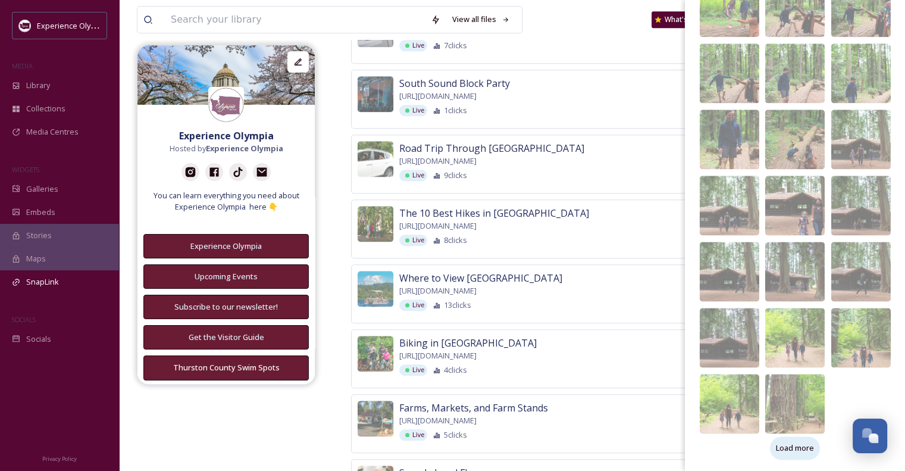
click at [788, 447] on span "Load more" at bounding box center [795, 447] width 38 height 11
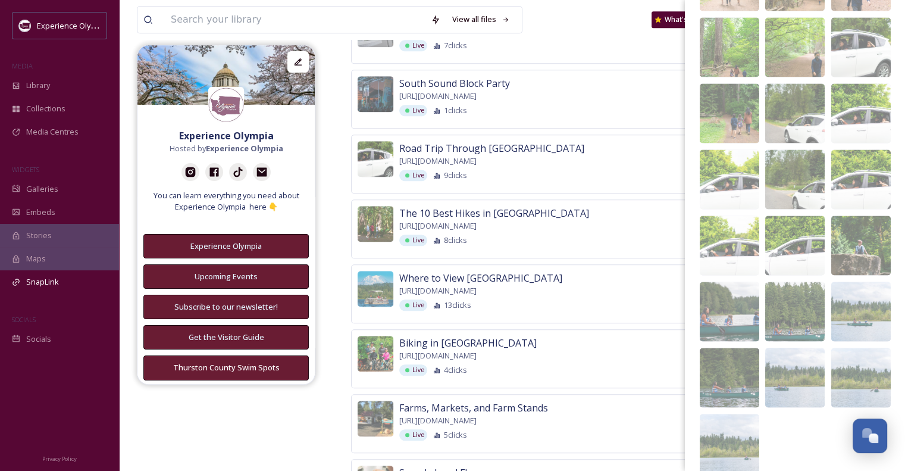
scroll to position [1935, 0]
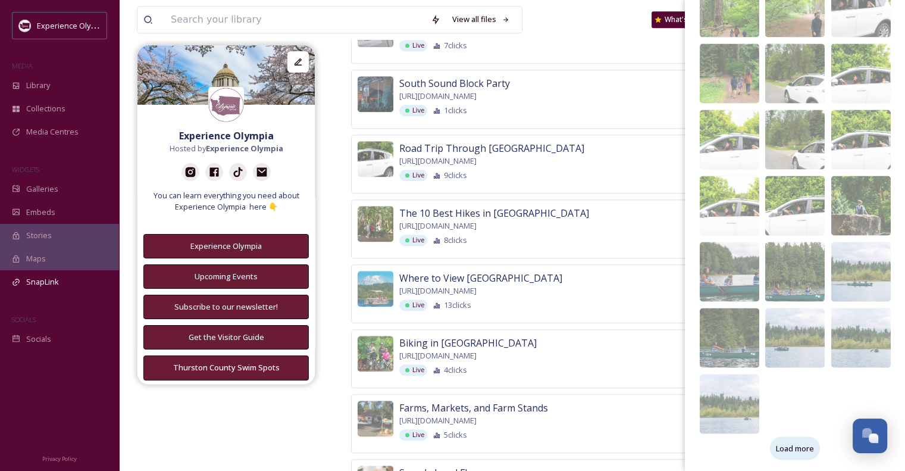
click at [785, 445] on span "Load more" at bounding box center [795, 447] width 38 height 11
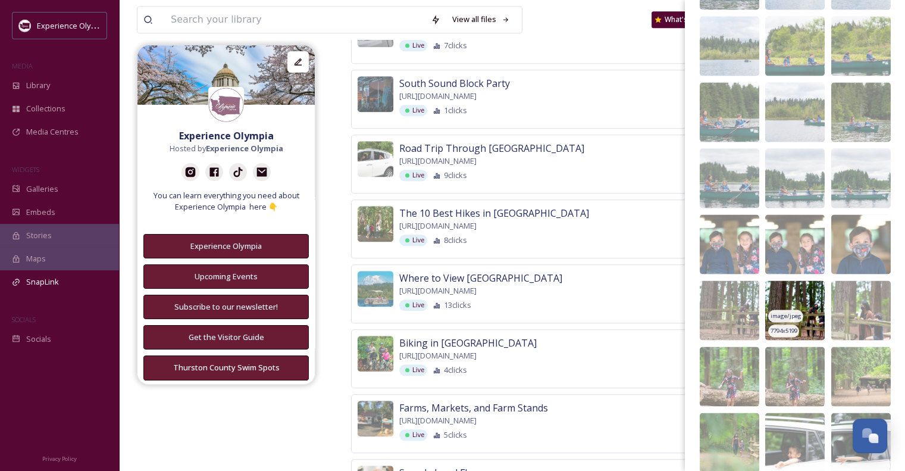
scroll to position [2331, 0]
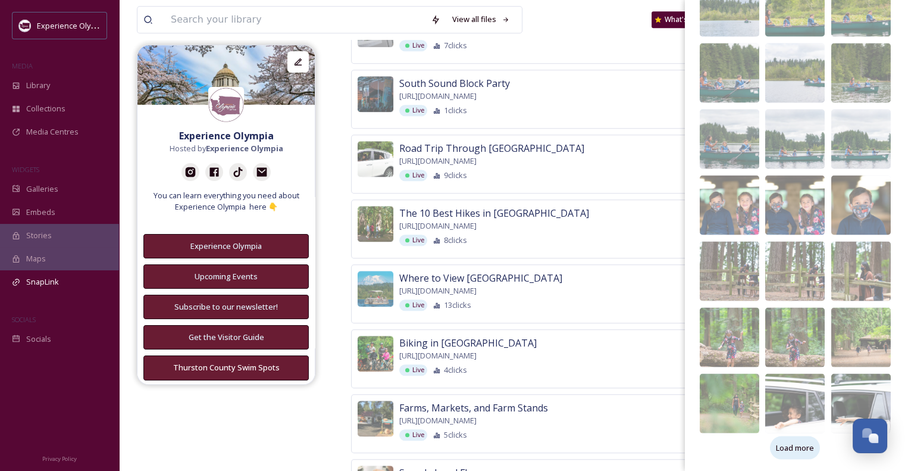
click at [784, 442] on span "Load more" at bounding box center [795, 447] width 38 height 11
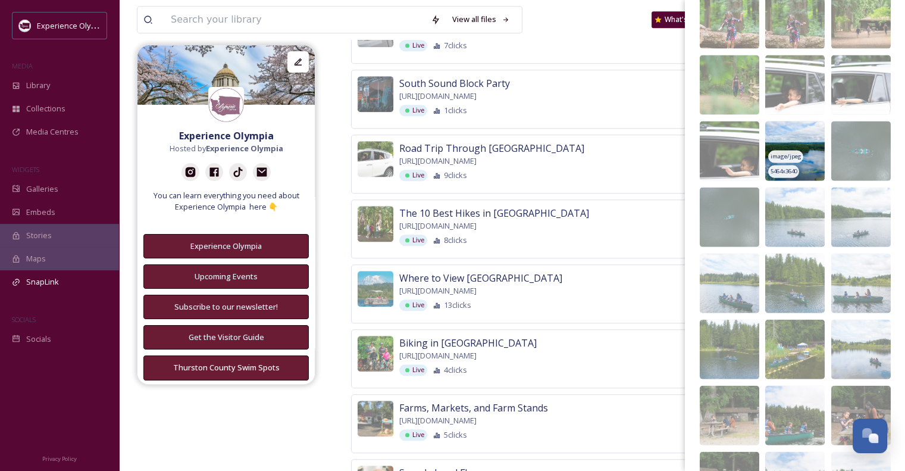
scroll to position [2688, 0]
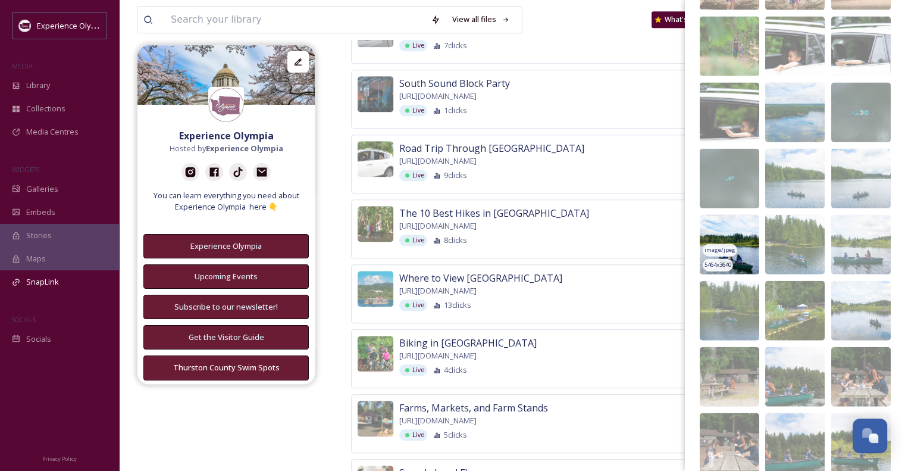
click at [747, 262] on img at bounding box center [730, 245] width 60 height 60
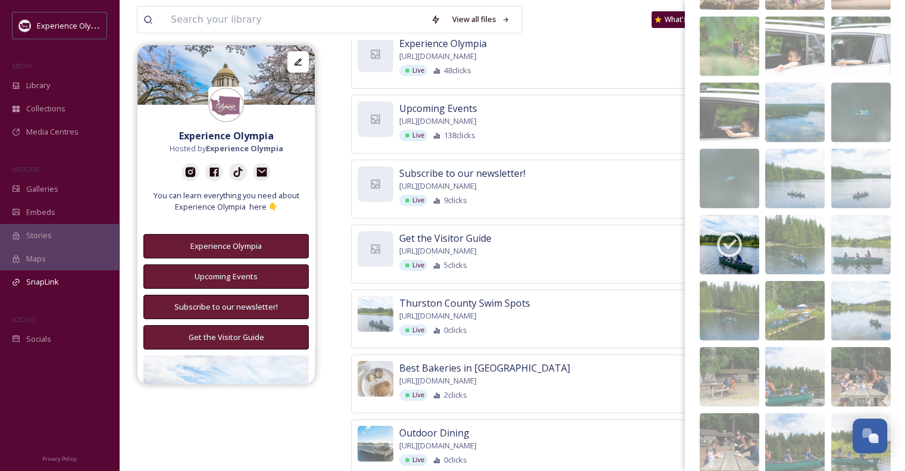
scroll to position [472, 0]
